Goal: Navigation & Orientation: Go to known website

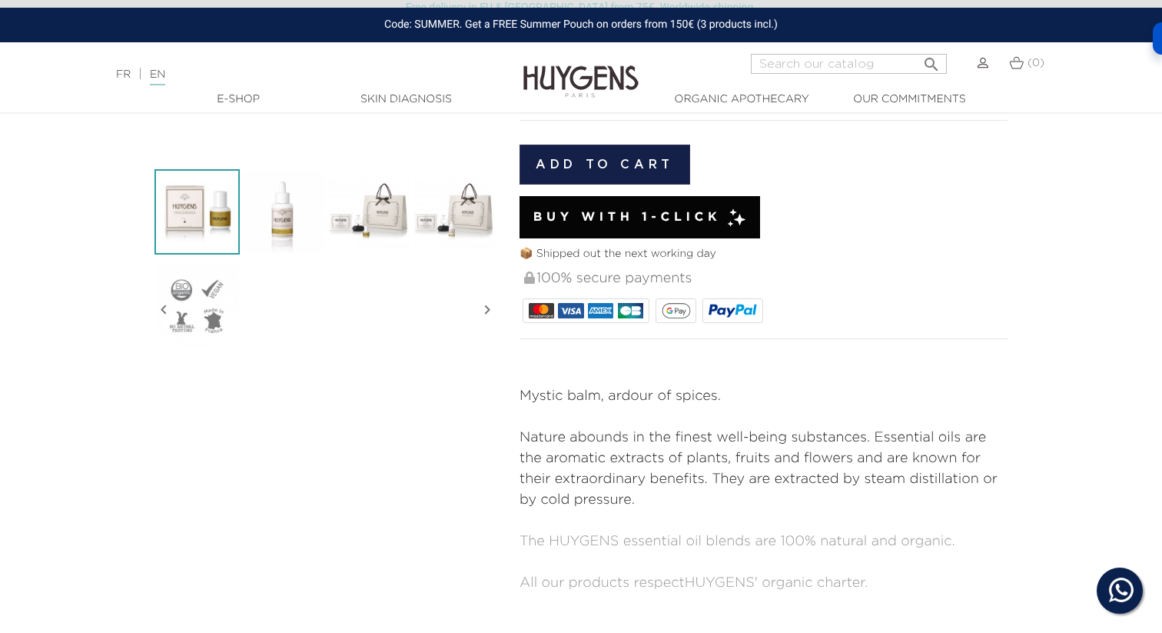
click at [120, 78] on link "FR" at bounding box center [123, 74] width 15 height 11
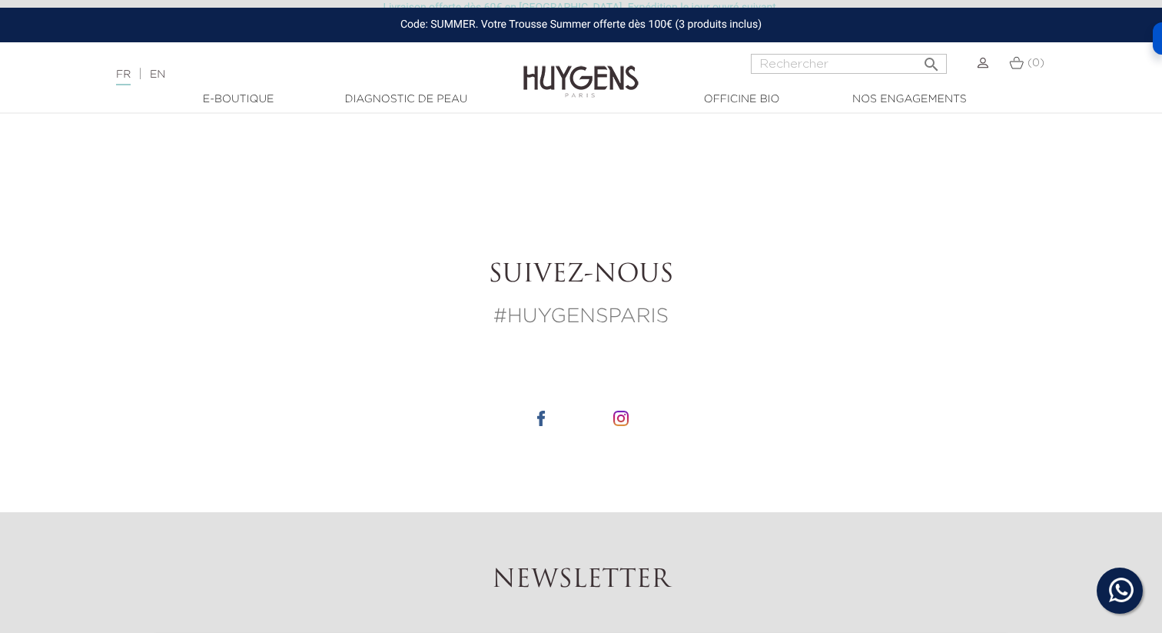
scroll to position [1991, 0]
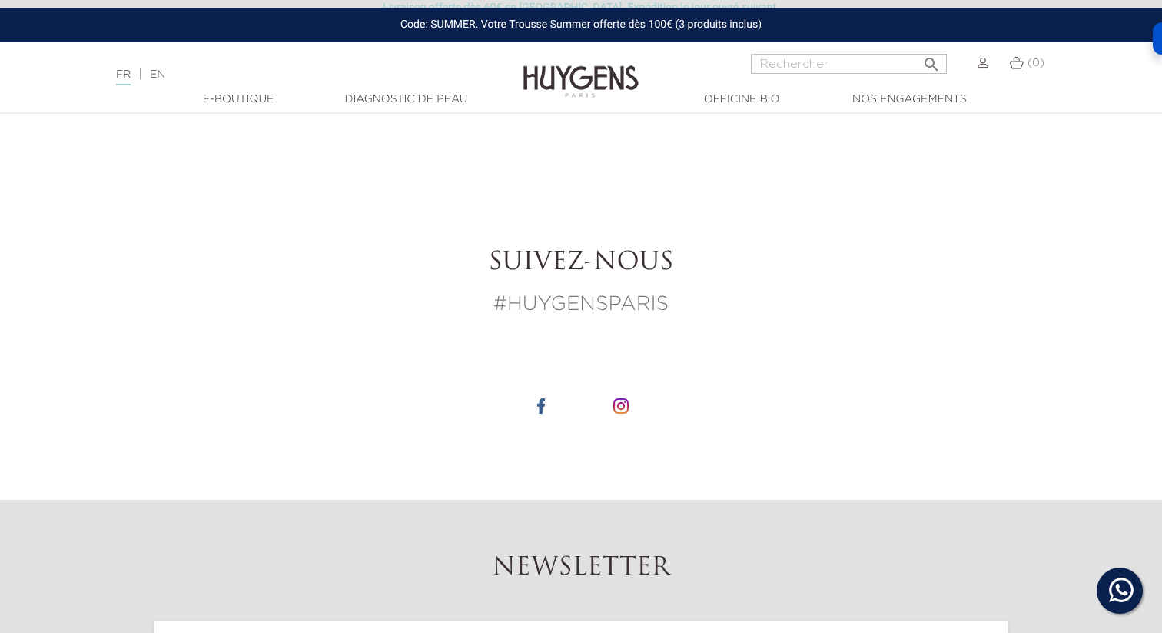
click at [612, 410] on li at bounding box center [621, 406] width 77 height 80
click at [626, 403] on img at bounding box center [620, 405] width 15 height 15
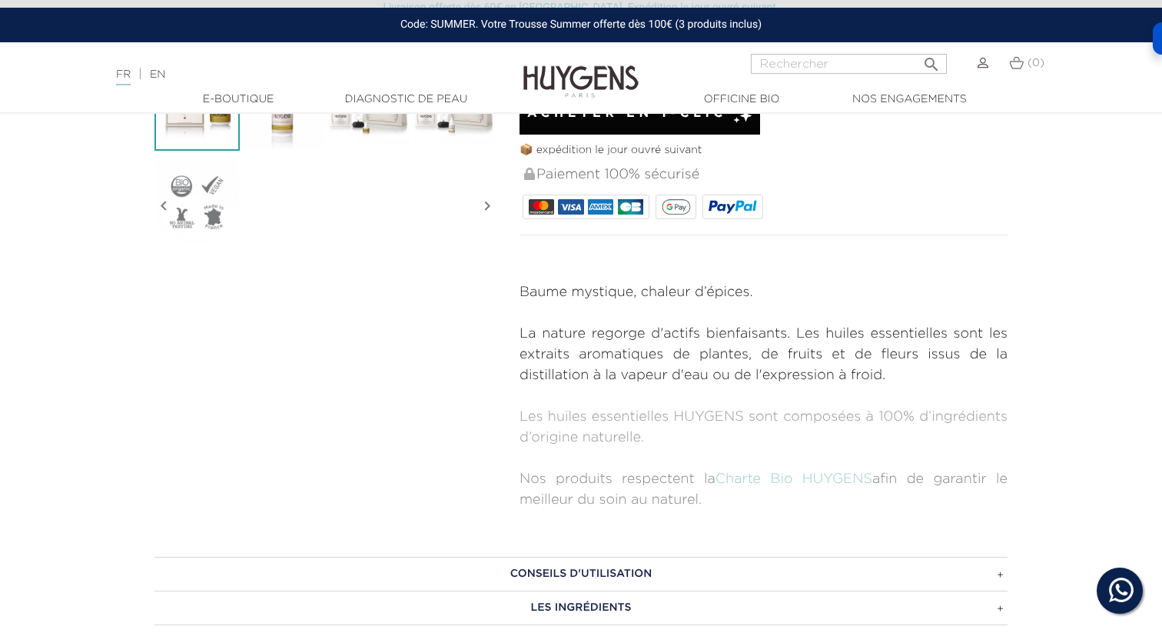
scroll to position [65, 0]
